Goal: Find specific page/section: Find specific page/section

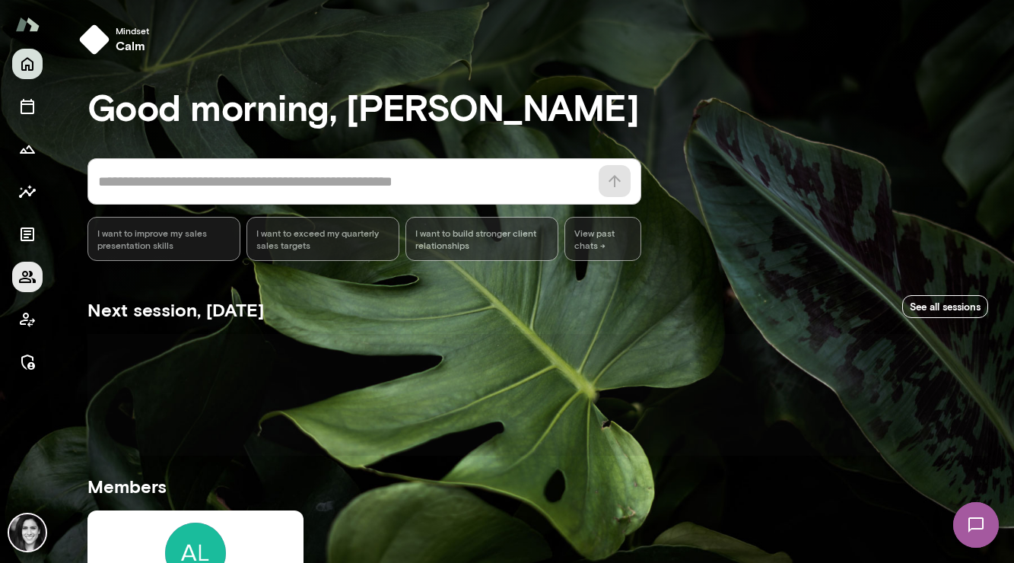
click at [29, 275] on icon "Members" at bounding box center [27, 277] width 18 height 18
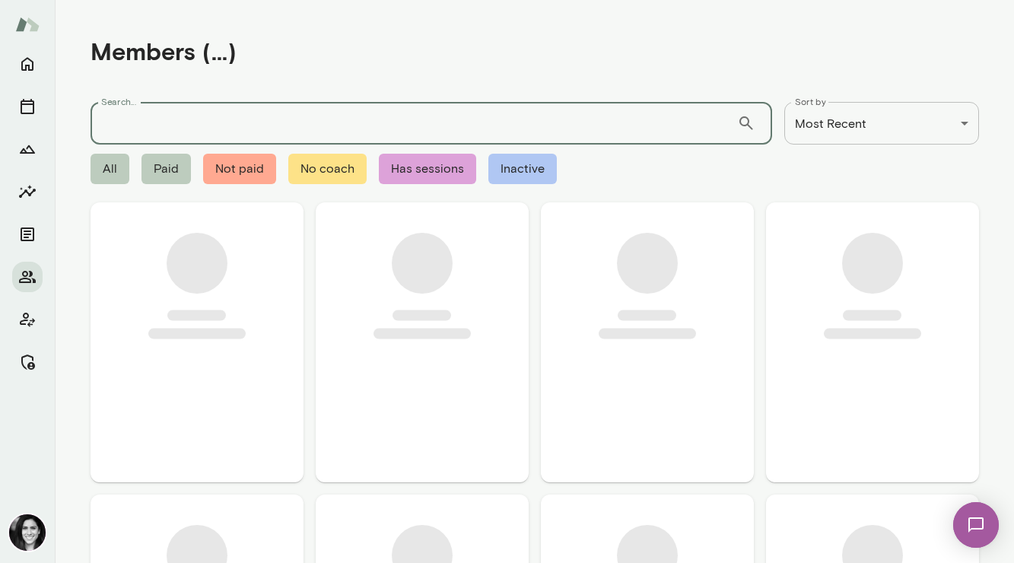
click at [156, 115] on input "Search..." at bounding box center [413, 123] width 646 height 43
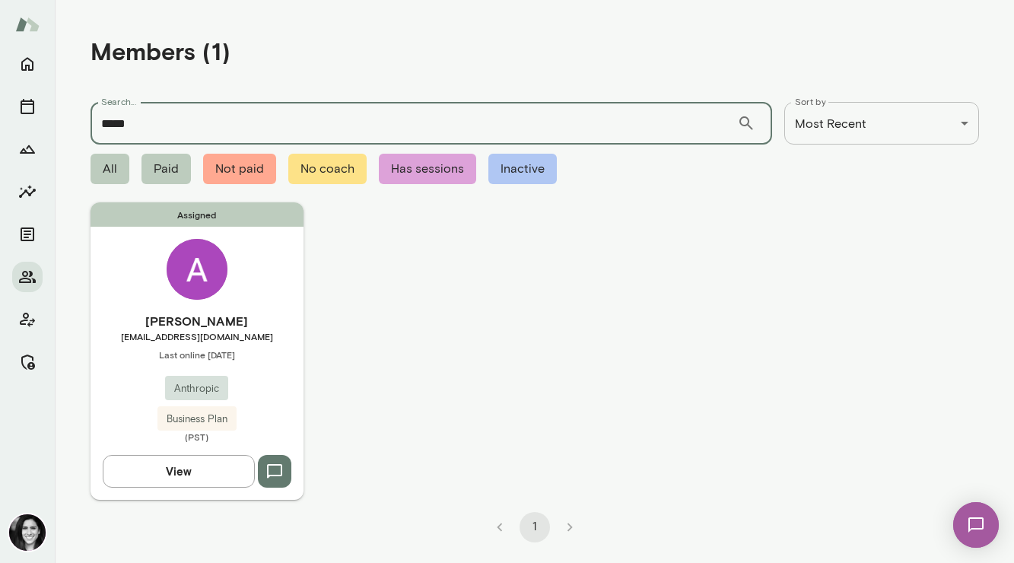
type input "*****"
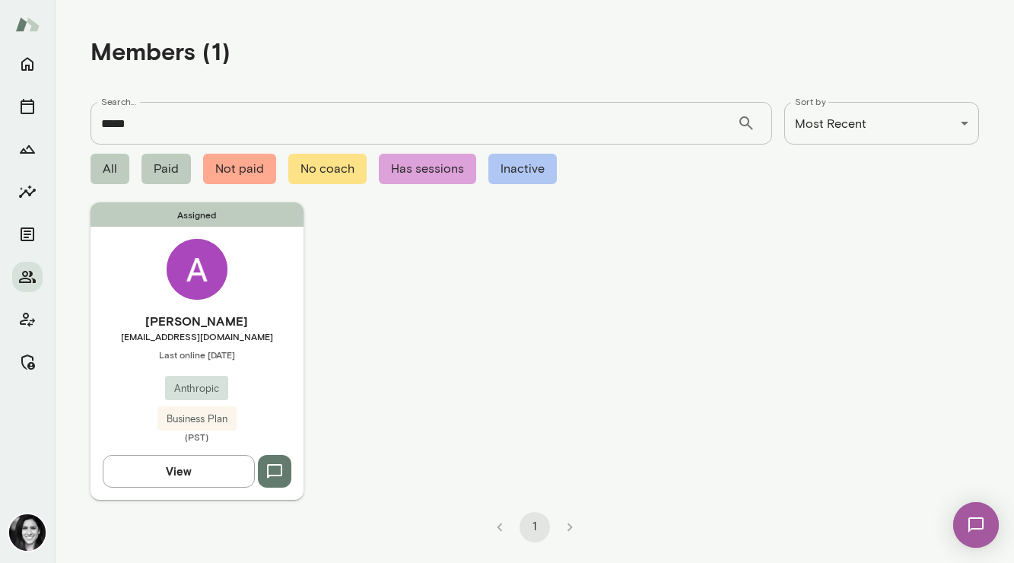
click at [115, 319] on h6 "Anna Venancio Marques" at bounding box center [196, 321] width 213 height 18
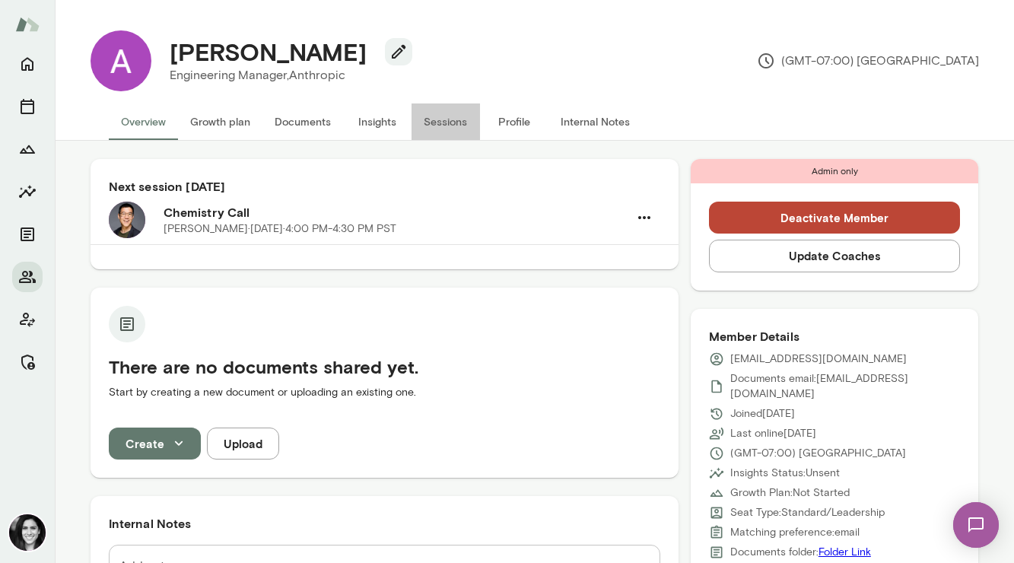
click at [441, 127] on button "Sessions" at bounding box center [445, 121] width 68 height 36
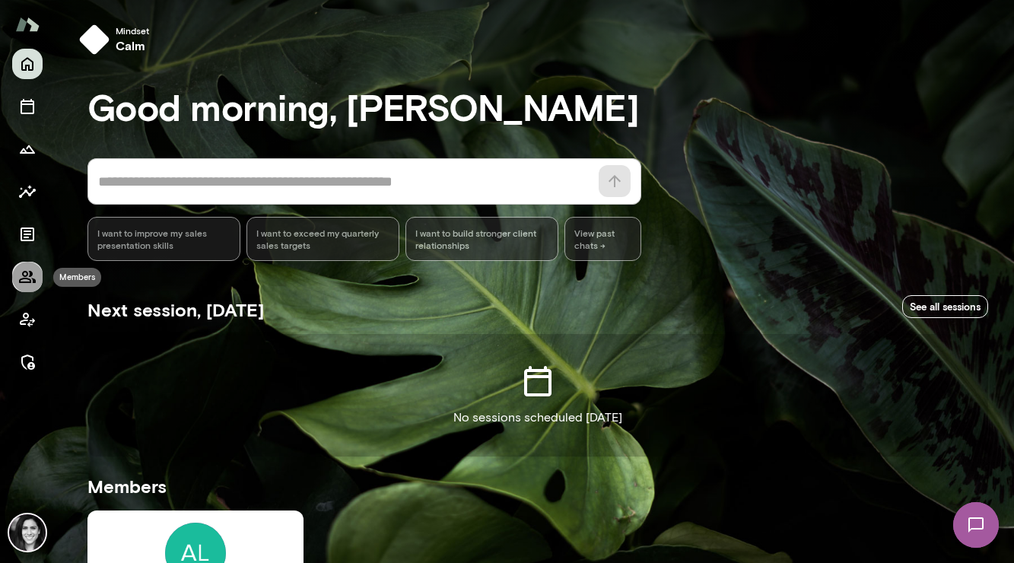
click at [40, 267] on button "Members" at bounding box center [27, 277] width 30 height 30
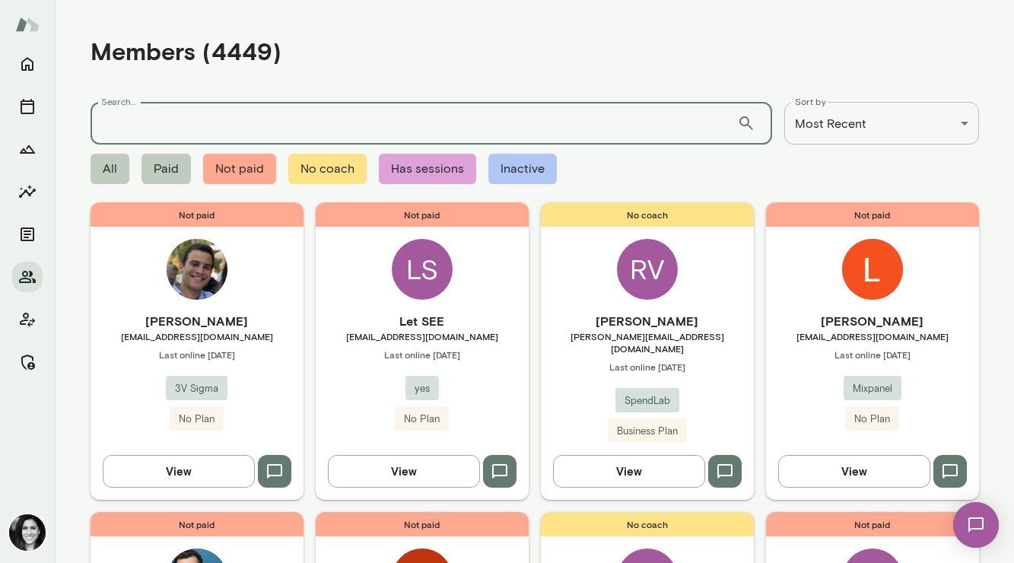
click at [160, 130] on input "Search..." at bounding box center [413, 123] width 646 height 43
type input "******"
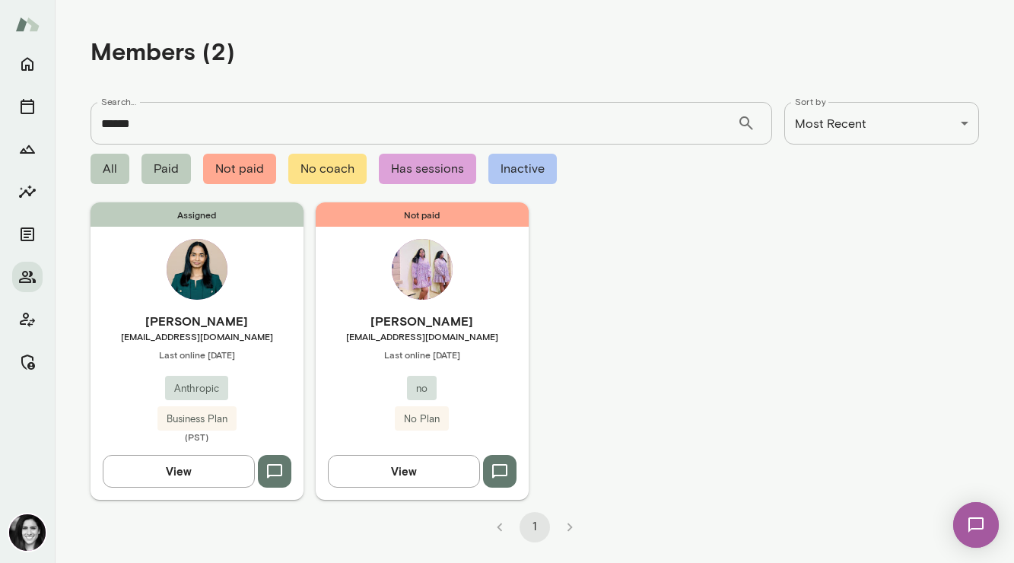
click at [178, 246] on img at bounding box center [197, 269] width 61 height 61
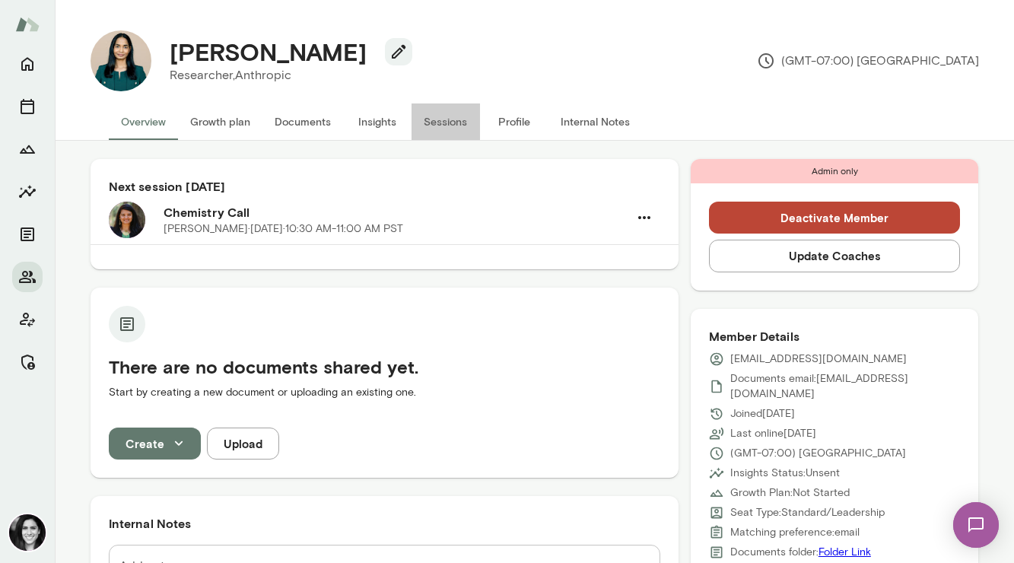
click at [430, 121] on button "Sessions" at bounding box center [445, 121] width 68 height 36
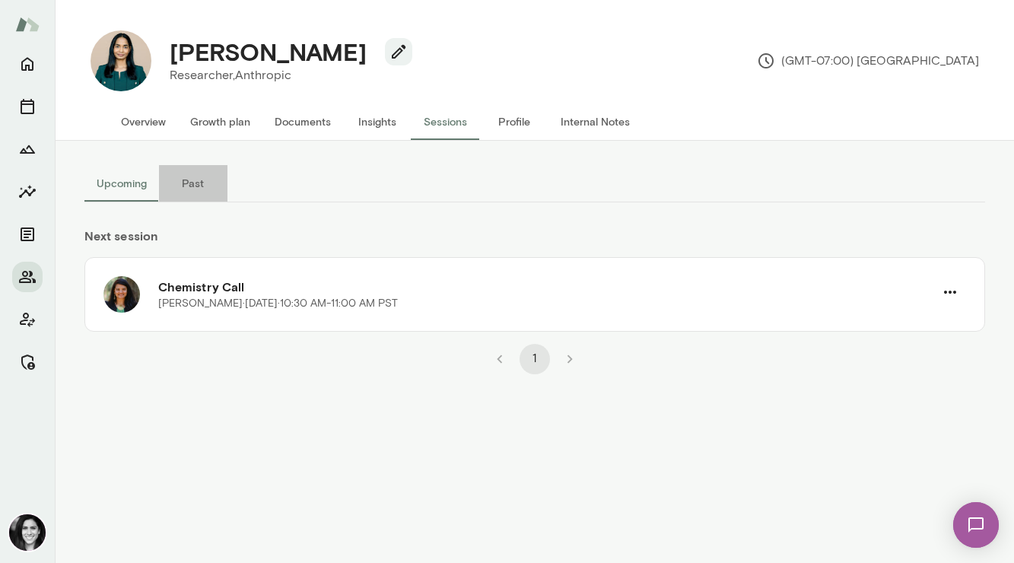
click at [189, 186] on button "Past" at bounding box center [193, 183] width 68 height 36
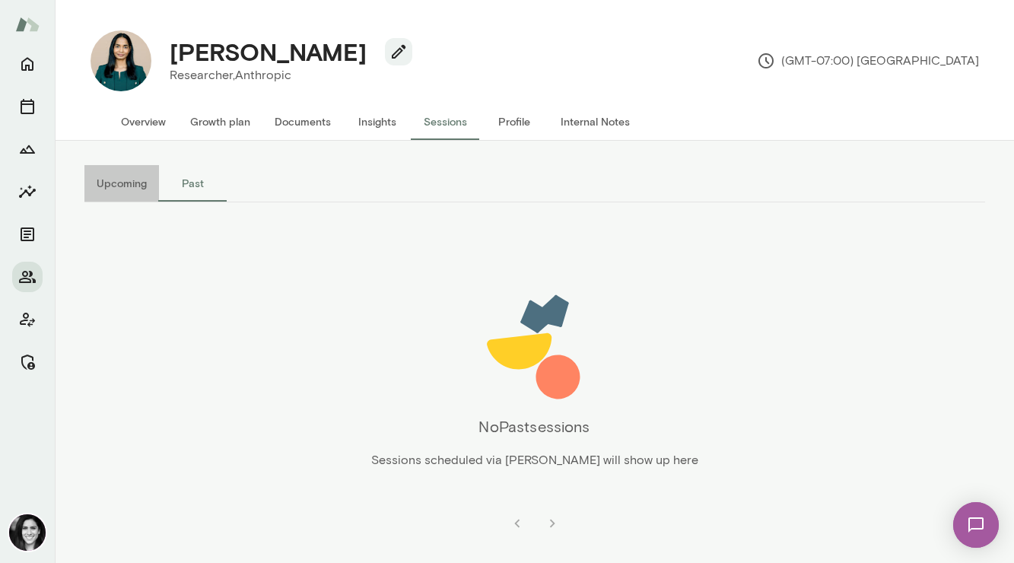
click at [125, 192] on button "Upcoming" at bounding box center [121, 183] width 75 height 36
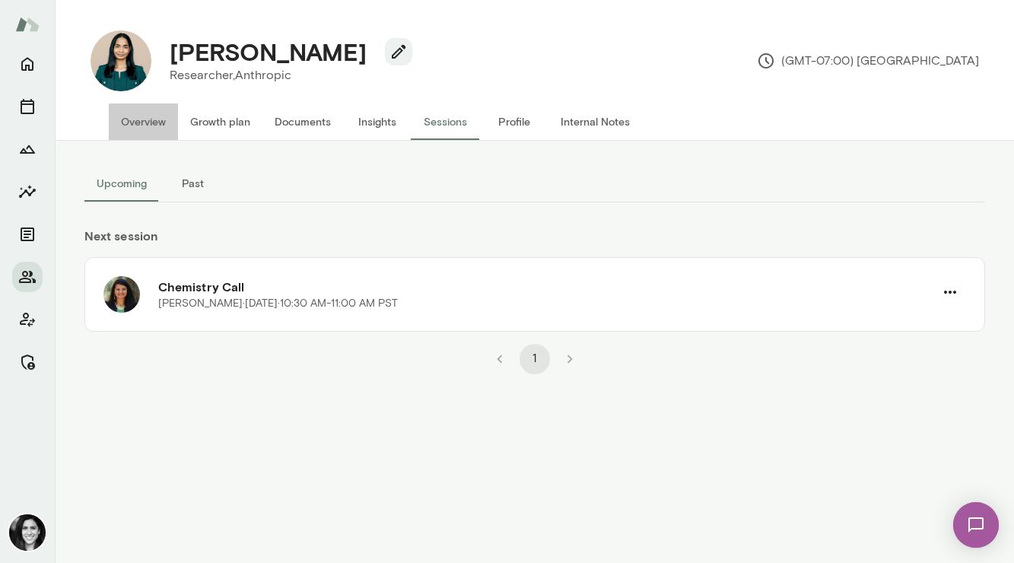
click at [150, 125] on button "Overview" at bounding box center [143, 121] width 69 height 36
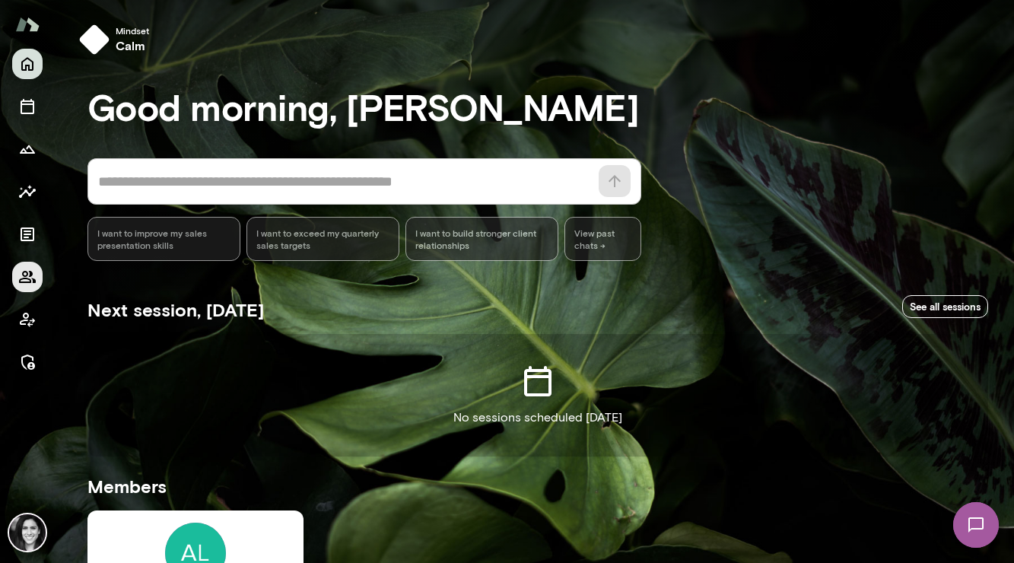
click at [27, 276] on icon "Members" at bounding box center [27, 277] width 17 height 12
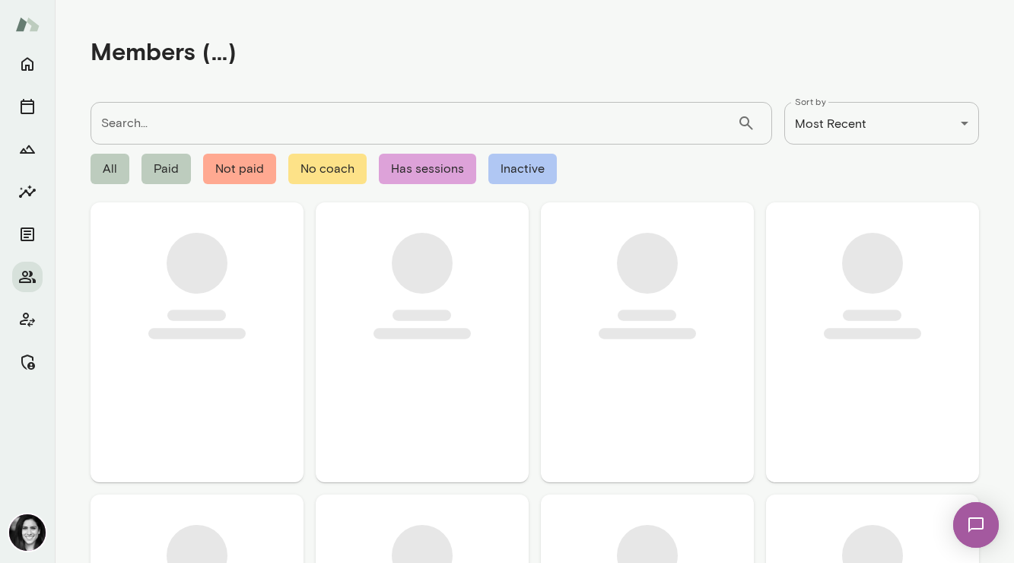
click at [167, 113] on input "Search..." at bounding box center [413, 123] width 646 height 43
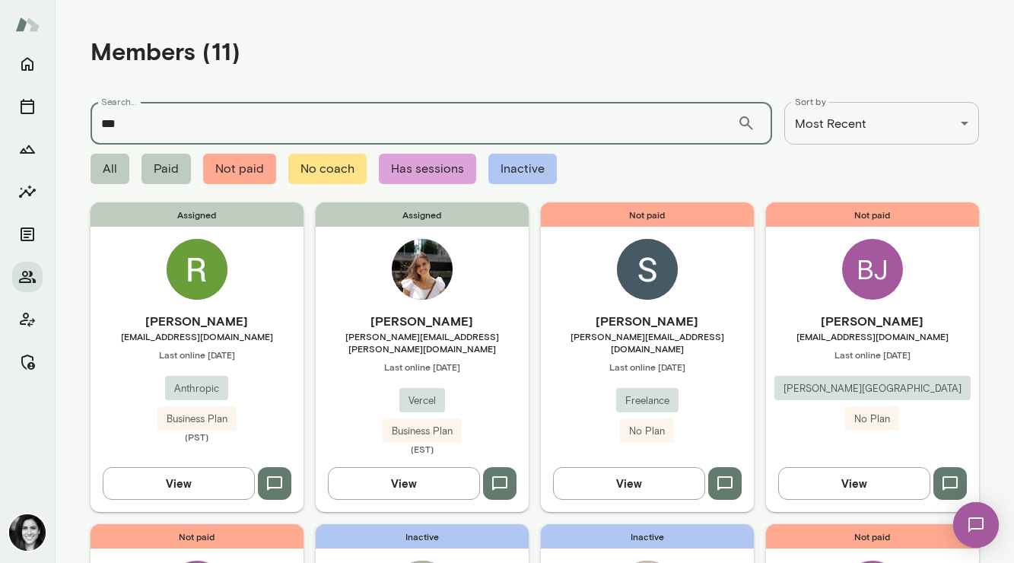
type input "***"
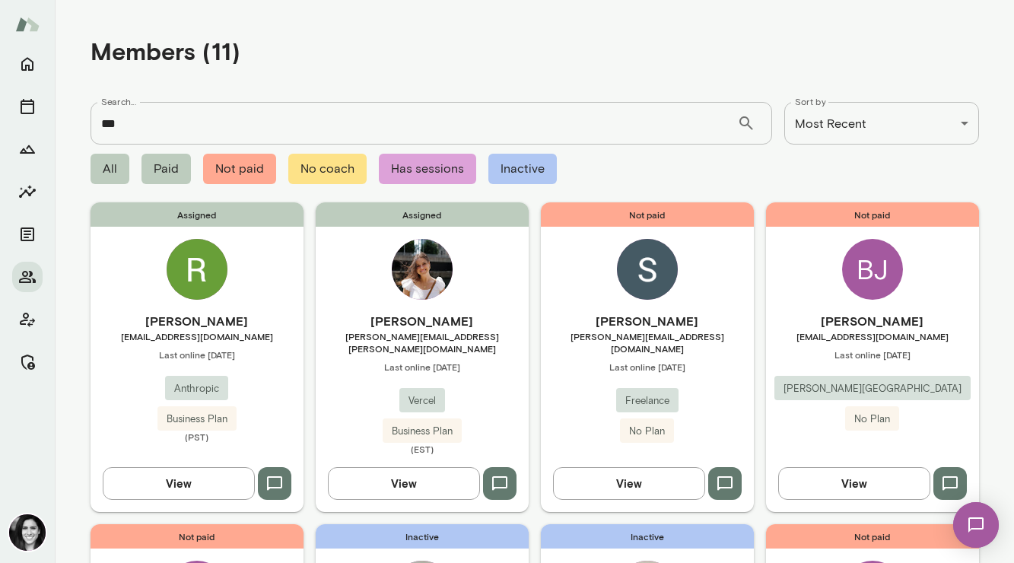
click at [183, 267] on img at bounding box center [197, 269] width 61 height 61
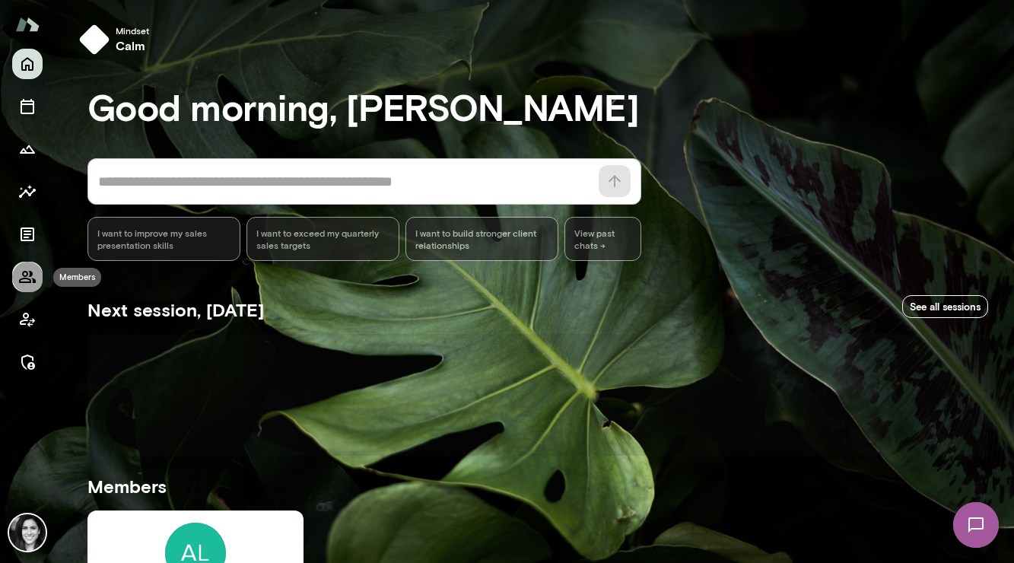
click at [19, 273] on icon "Members" at bounding box center [27, 277] width 18 height 18
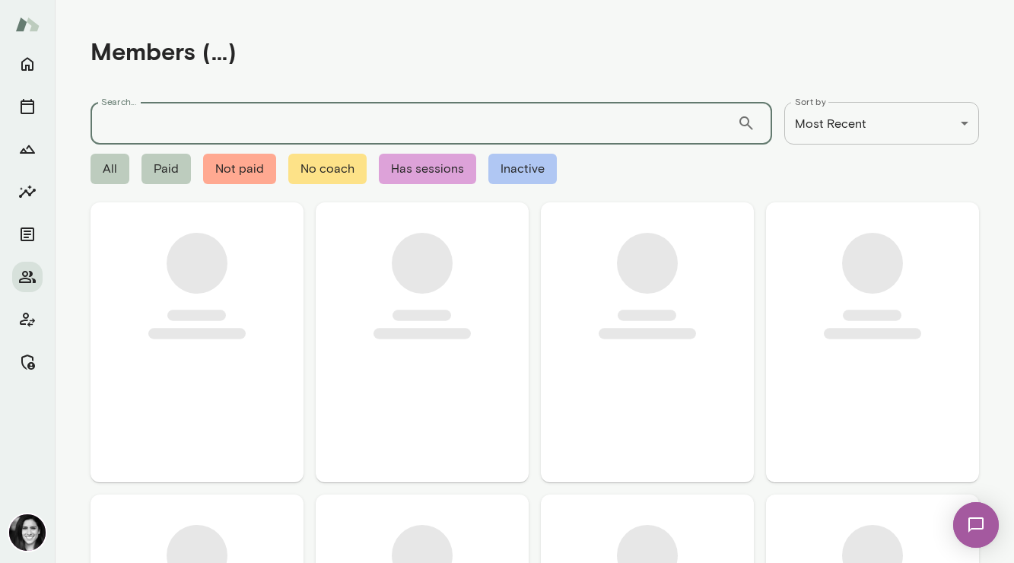
click at [175, 135] on input "Search..." at bounding box center [413, 123] width 646 height 43
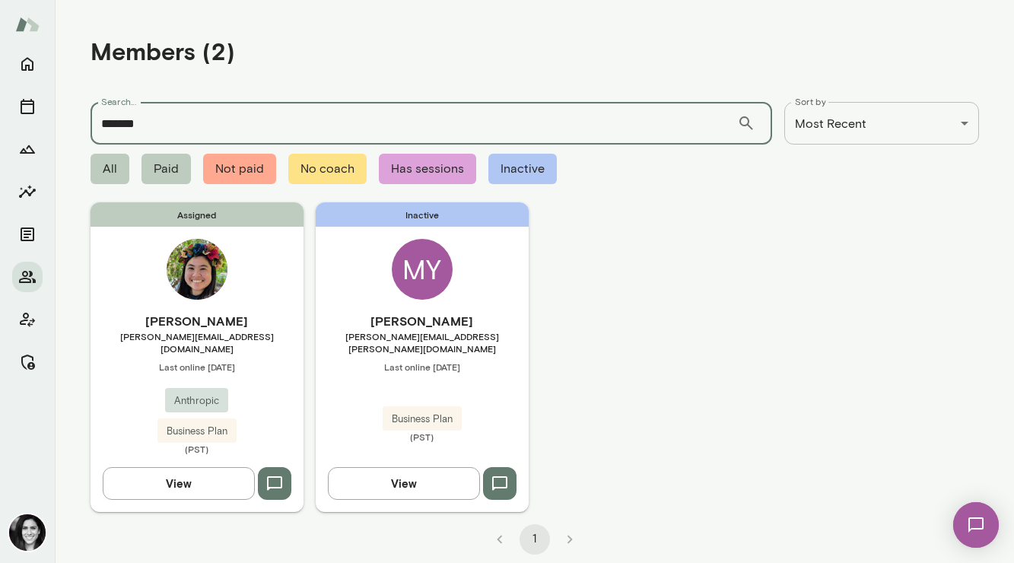
type input "******"
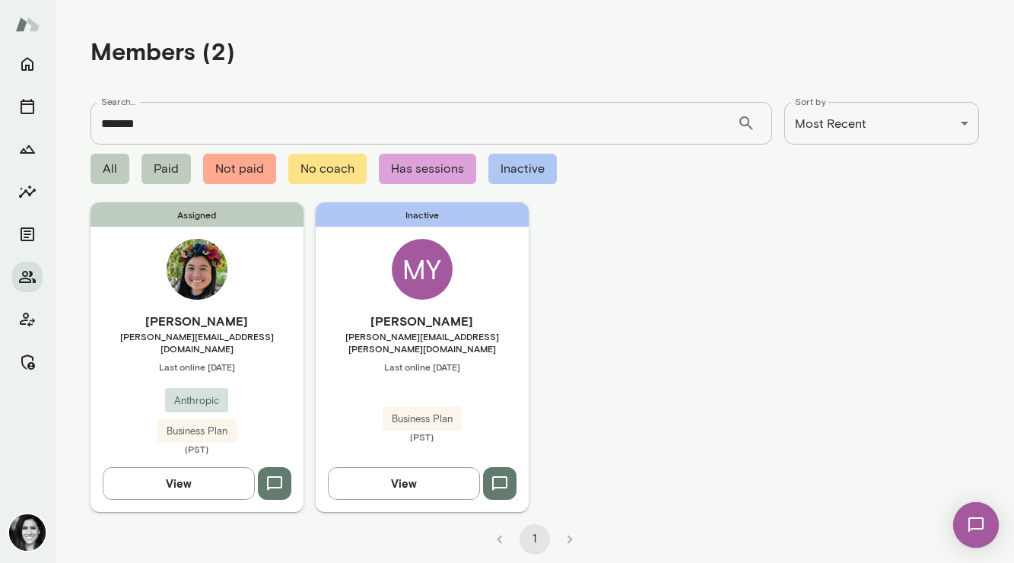
click at [177, 265] on img at bounding box center [197, 269] width 61 height 61
